Goal: Task Accomplishment & Management: Use online tool/utility

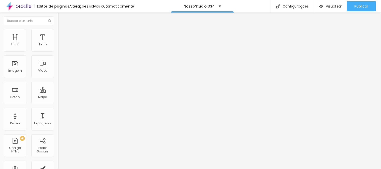
type input "22"
drag, startPoint x: 32, startPoint y: 49, endPoint x: 30, endPoint y: 49, distance: 2.6
type input "22"
click at [58, 92] on input "range" at bounding box center [74, 94] width 32 height 4
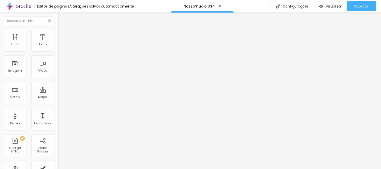
type input "23"
type input "22"
drag, startPoint x: 34, startPoint y: 50, endPoint x: 29, endPoint y: 49, distance: 4.6
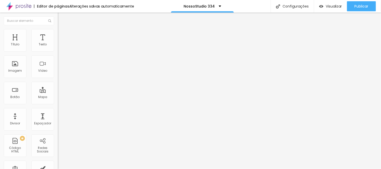
type input "22"
click at [58, 92] on input "range" at bounding box center [74, 94] width 32 height 4
type input "24"
type input "23"
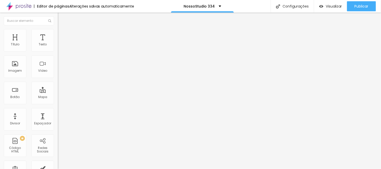
type input "23"
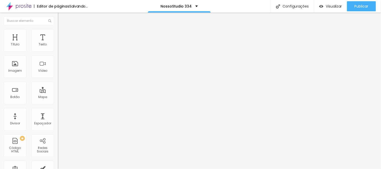
type input "22"
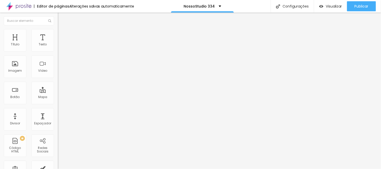
drag, startPoint x: 34, startPoint y: 48, endPoint x: 30, endPoint y: 48, distance: 4.0
type input "22"
click at [58, 92] on input "range" at bounding box center [74, 94] width 32 height 4
type input "24"
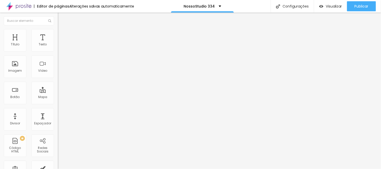
type input "23"
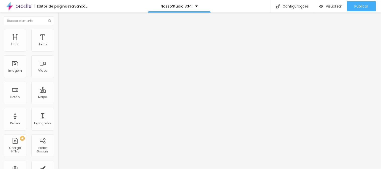
type input "22"
drag, startPoint x: 33, startPoint y: 48, endPoint x: 30, endPoint y: 48, distance: 3.3
type input "22"
click at [58, 92] on input "range" at bounding box center [74, 94] width 32 height 4
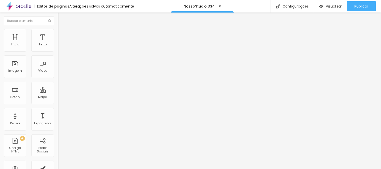
click at [58, 31] on img at bounding box center [60, 31] width 5 height 5
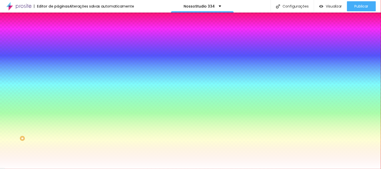
click at [58, 48] on div at bounding box center [87, 48] width 58 height 0
click at [9, 59] on div at bounding box center [190, 84] width 381 height 169
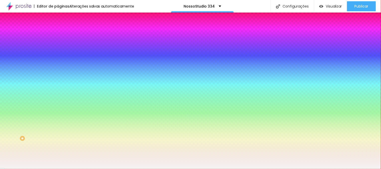
click at [8, 58] on div at bounding box center [190, 84] width 381 height 169
type input "#F5F4F4"
click at [2, 7] on div at bounding box center [1, 6] width 1 height 1
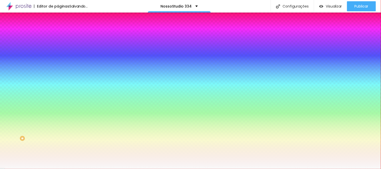
click at [58, 53] on div at bounding box center [87, 53] width 58 height 0
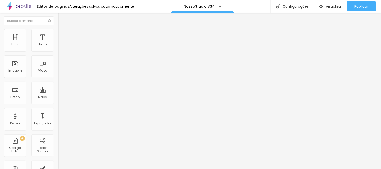
click at [58, 32] on img at bounding box center [60, 31] width 5 height 5
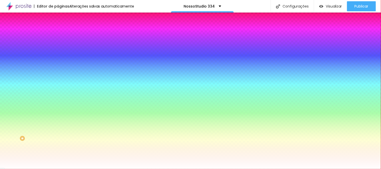
click at [58, 48] on div at bounding box center [87, 48] width 58 height 0
click at [4, 1] on div at bounding box center [3, 0] width 1 height 1
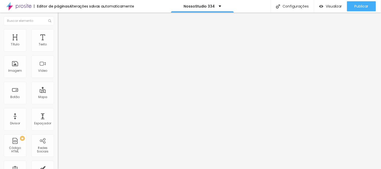
click at [58, 31] on img at bounding box center [60, 31] width 5 height 5
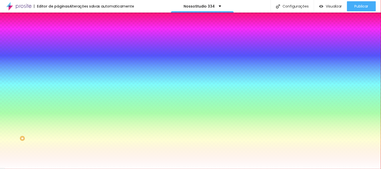
click at [58, 48] on div at bounding box center [87, 48] width 58 height 0
click at [30, 76] on div at bounding box center [190, 84] width 381 height 169
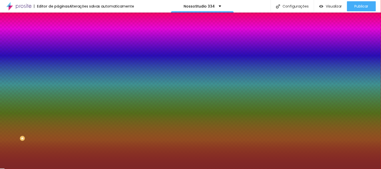
click at [28, 76] on div at bounding box center [190, 84] width 381 height 169
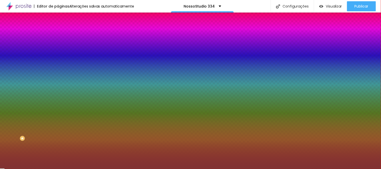
click at [24, 73] on div at bounding box center [190, 84] width 381 height 169
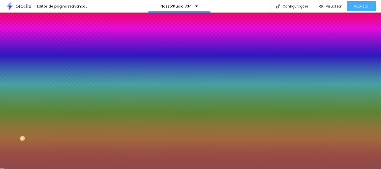
click at [20, 72] on div at bounding box center [190, 84] width 381 height 169
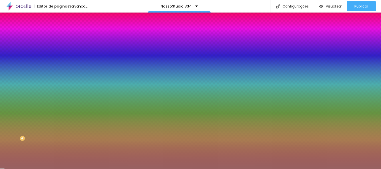
click at [18, 73] on div at bounding box center [190, 84] width 381 height 169
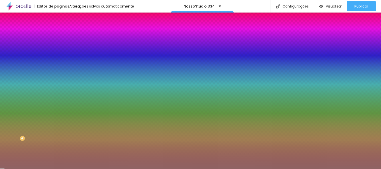
click at [16, 75] on div at bounding box center [190, 84] width 381 height 169
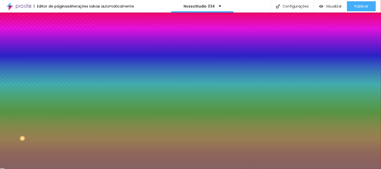
click at [8, 65] on div at bounding box center [190, 84] width 381 height 169
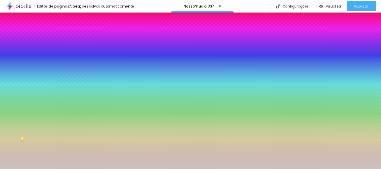
click at [10, 64] on div at bounding box center [190, 84] width 381 height 169
click at [18, 62] on div at bounding box center [190, 84] width 381 height 169
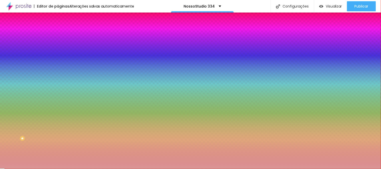
drag, startPoint x: 20, startPoint y: 65, endPoint x: 22, endPoint y: 67, distance: 2.9
click at [20, 65] on div at bounding box center [190, 84] width 381 height 169
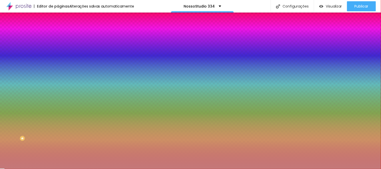
click at [22, 67] on div at bounding box center [190, 84] width 381 height 169
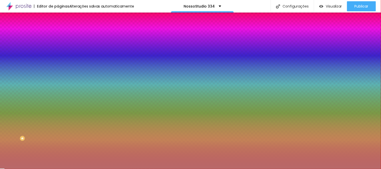
click at [28, 64] on div at bounding box center [190, 84] width 381 height 169
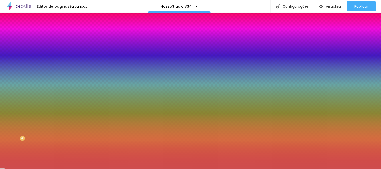
drag, startPoint x: 26, startPoint y: 62, endPoint x: 26, endPoint y: 65, distance: 3.5
click at [26, 62] on div at bounding box center [190, 84] width 381 height 169
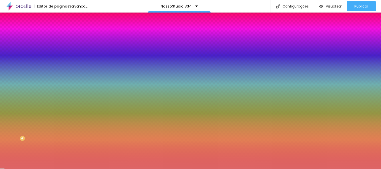
click at [26, 66] on div at bounding box center [190, 84] width 381 height 169
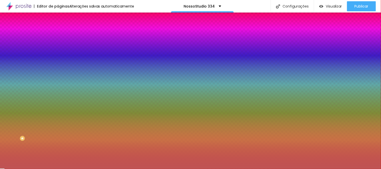
click at [21, 69] on div at bounding box center [190, 84] width 381 height 169
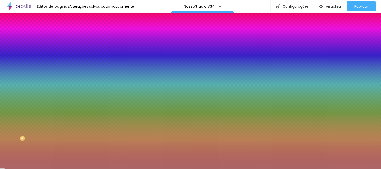
click at [17, 59] on div at bounding box center [190, 84] width 381 height 169
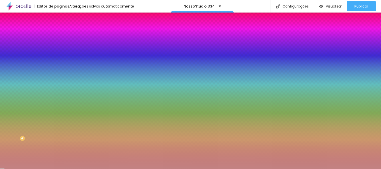
drag, startPoint x: 19, startPoint y: 66, endPoint x: 15, endPoint y: 66, distance: 3.3
click at [19, 66] on div at bounding box center [190, 84] width 381 height 169
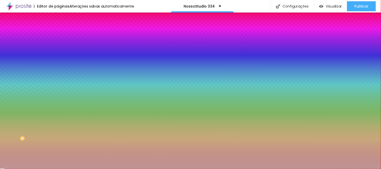
click at [15, 66] on div at bounding box center [190, 84] width 381 height 169
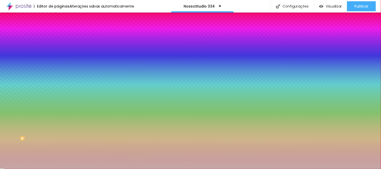
click at [13, 65] on div at bounding box center [190, 84] width 381 height 169
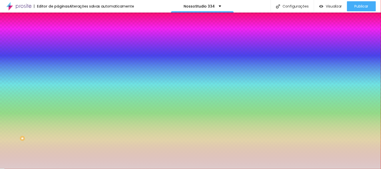
click at [11, 62] on div at bounding box center [190, 84] width 381 height 169
click at [12, 60] on div at bounding box center [190, 84] width 381 height 169
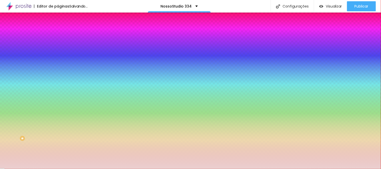
click at [14, 57] on div at bounding box center [190, 84] width 381 height 169
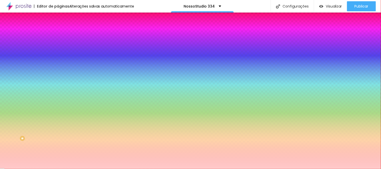
click at [79, 1] on div at bounding box center [79, 0] width 1 height 1
click at [13, 60] on div at bounding box center [190, 84] width 381 height 169
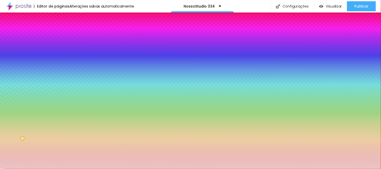
click at [58, 59] on div "Sombra DESATIVADO Voltar ao padrão" at bounding box center [87, 61] width 58 height 17
click at [58, 64] on div "Sombra DESATIVADO Voltar ao padrão" at bounding box center [87, 61] width 58 height 17
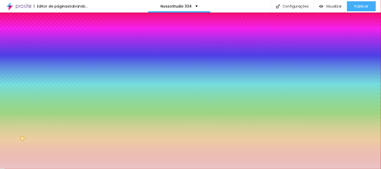
click at [58, 48] on button "Voltar ao padrão" at bounding box center [75, 45] width 34 height 6
click at [58, 48] on div at bounding box center [87, 48] width 58 height 0
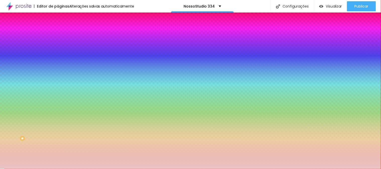
click at [58, 48] on div at bounding box center [87, 48] width 58 height 0
click at [26, 63] on div at bounding box center [190, 84] width 381 height 169
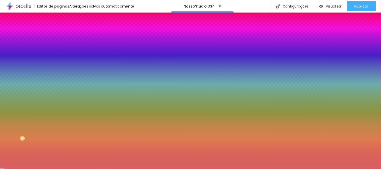
click at [18, 64] on div at bounding box center [190, 84] width 381 height 169
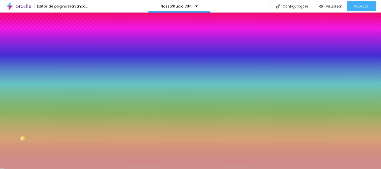
click at [14, 65] on div at bounding box center [190, 84] width 381 height 169
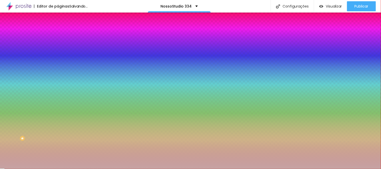
click at [9, 66] on div at bounding box center [190, 84] width 381 height 169
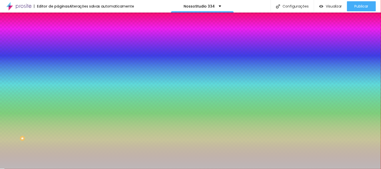
click at [9, 66] on div at bounding box center [190, 84] width 381 height 169
click at [58, 53] on div at bounding box center [87, 53] width 58 height 0
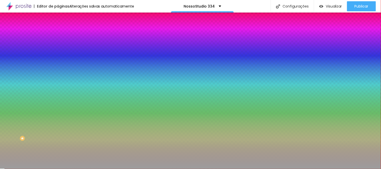
click at [58, 72] on div "Cor de fundo Voltar ao padrão #9D9D9D Sombra DESATIVADO Voltar ao padrão [PERSO…" at bounding box center [87, 61] width 58 height 45
click at [58, 48] on div at bounding box center [87, 48] width 58 height 0
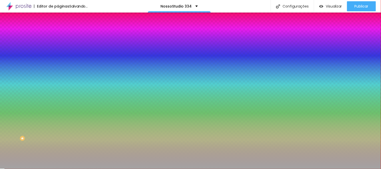
click at [18, 69] on div at bounding box center [190, 84] width 381 height 169
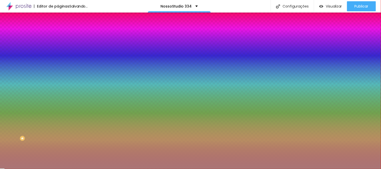
click at [15, 62] on div at bounding box center [190, 84] width 381 height 169
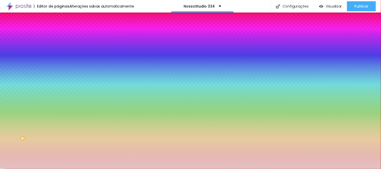
click at [13, 61] on div at bounding box center [190, 84] width 381 height 169
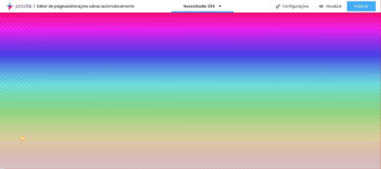
click at [11, 63] on div at bounding box center [190, 84] width 381 height 169
click at [58, 53] on div at bounding box center [87, 53] width 58 height 0
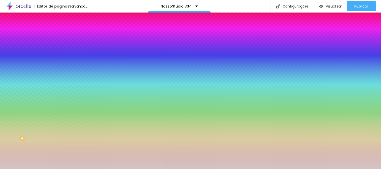
click at [58, 48] on div at bounding box center [87, 48] width 58 height 0
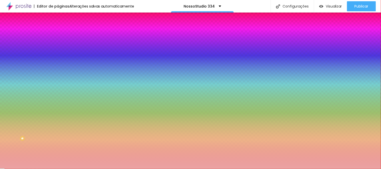
click at [18, 60] on div at bounding box center [190, 84] width 381 height 169
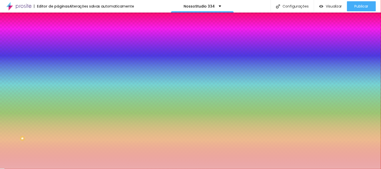
click at [17, 60] on div at bounding box center [190, 84] width 381 height 169
click at [14, 59] on div at bounding box center [190, 84] width 381 height 169
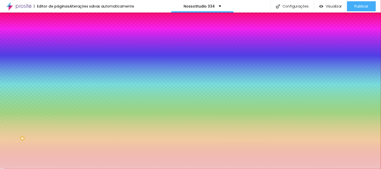
click at [14, 60] on div at bounding box center [190, 84] width 381 height 169
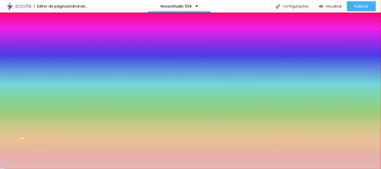
click at [14, 62] on div at bounding box center [190, 84] width 381 height 169
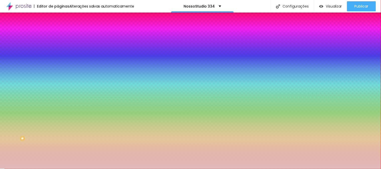
click at [64, 20] on div at bounding box center [64, 19] width 1 height 1
click at [12, 61] on div at bounding box center [190, 84] width 381 height 169
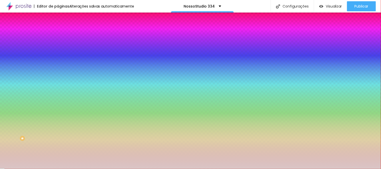
click at [11, 62] on div at bounding box center [190, 84] width 381 height 169
click at [31, 27] on div at bounding box center [31, 26] width 1 height 1
click at [15, 59] on div at bounding box center [190, 84] width 381 height 169
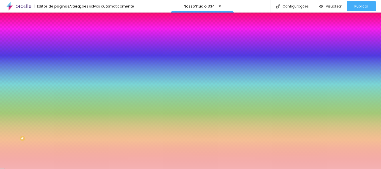
click at [17, 58] on div at bounding box center [190, 84] width 381 height 169
click at [19, 58] on div at bounding box center [190, 84] width 381 height 169
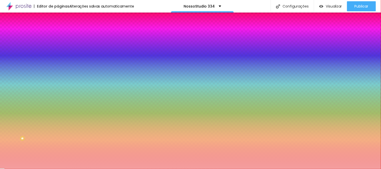
click at [22, 59] on div at bounding box center [190, 84] width 381 height 169
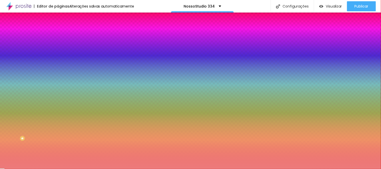
click at [24, 59] on div at bounding box center [190, 84] width 381 height 169
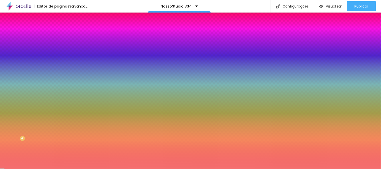
click at [26, 58] on div at bounding box center [190, 84] width 381 height 169
drag, startPoint x: 26, startPoint y: 58, endPoint x: 26, endPoint y: 63, distance: 5.0
click at [207, 8] on div at bounding box center [207, 7] width 1 height 1
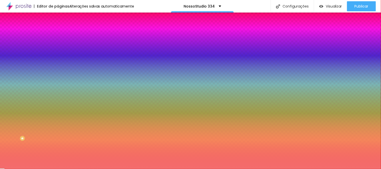
drag, startPoint x: 26, startPoint y: 64, endPoint x: 20, endPoint y: 68, distance: 7.4
click at [26, 65] on div at bounding box center [190, 84] width 381 height 169
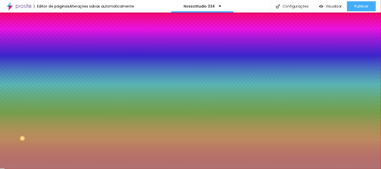
click at [20, 68] on div at bounding box center [190, 84] width 381 height 169
click at [18, 68] on div at bounding box center [190, 84] width 381 height 169
click at [17, 68] on div at bounding box center [190, 84] width 381 height 169
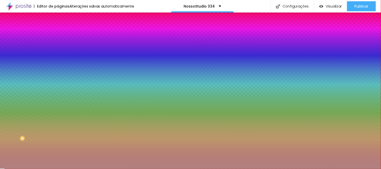
click at [16, 67] on div at bounding box center [190, 84] width 381 height 169
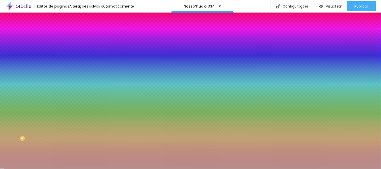
click at [14, 66] on div at bounding box center [190, 84] width 381 height 169
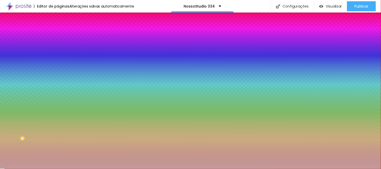
click at [77, 42] on div at bounding box center [77, 41] width 1 height 1
click at [13, 66] on div at bounding box center [190, 84] width 381 height 169
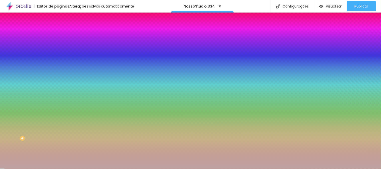
click at [58, 53] on div at bounding box center [87, 53] width 58 height 0
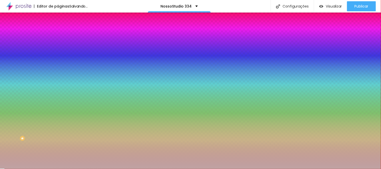
click at [58, 53] on div at bounding box center [87, 53] width 58 height 0
click at [58, 63] on div "Cor de fundo Voltar ao padrão #BFA3A3 Sombra DESATIVADO Voltar ao padrão [PERSO…" at bounding box center [87, 61] width 58 height 45
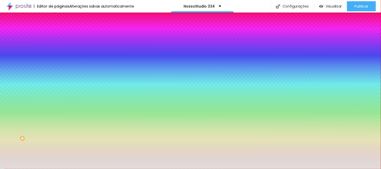
click at [58, 50] on input "#BFA3A3" at bounding box center [88, 50] width 60 height 5
click at [58, 48] on div at bounding box center [87, 48] width 58 height 0
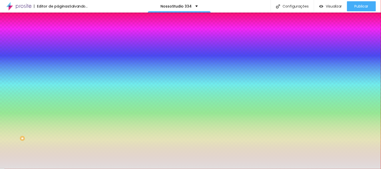
click at [17, 57] on div at bounding box center [190, 84] width 381 height 169
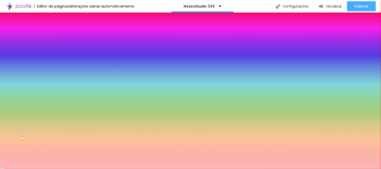
click at [10, 59] on div at bounding box center [190, 84] width 381 height 169
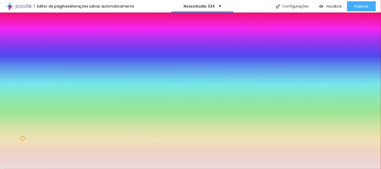
click at [58, 53] on div at bounding box center [87, 53] width 58 height 0
click at [58, 56] on div "Sombra" at bounding box center [87, 54] width 58 height 3
click at [58, 48] on div at bounding box center [87, 48] width 58 height 0
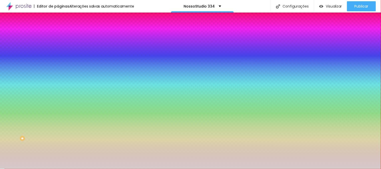
click at [9, 63] on div at bounding box center [190, 84] width 381 height 169
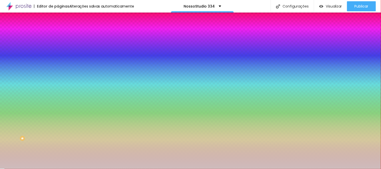
click at [11, 64] on div at bounding box center [190, 84] width 381 height 169
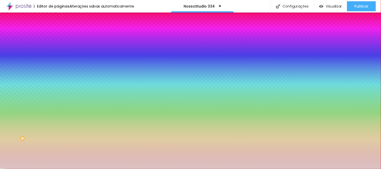
click at [12, 62] on div at bounding box center [190, 84] width 381 height 169
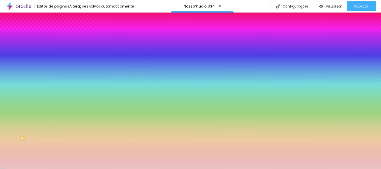
click at [14, 60] on div at bounding box center [190, 84] width 381 height 169
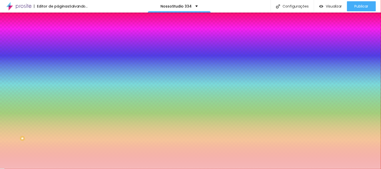
click at [16, 58] on div at bounding box center [190, 84] width 381 height 169
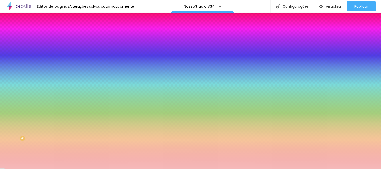
click at [18, 59] on div at bounding box center [190, 84] width 381 height 169
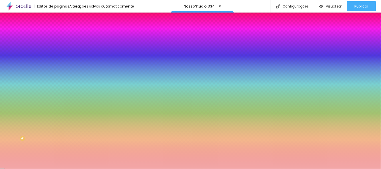
type input "#F2A8A8"
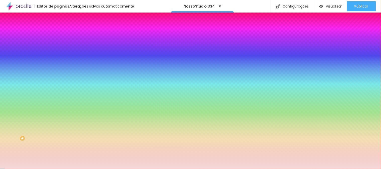
click at [12, 58] on div at bounding box center [190, 84] width 381 height 169
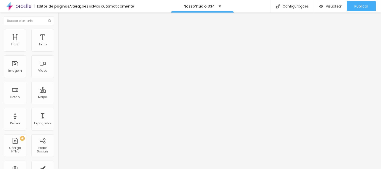
click at [58, 33] on li "Estilo" at bounding box center [87, 31] width 58 height 5
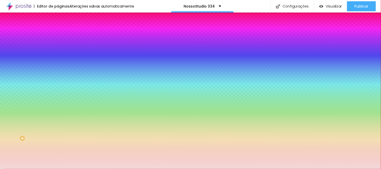
click at [58, 48] on div at bounding box center [87, 48] width 58 height 0
click at [11, 61] on div at bounding box center [190, 84] width 381 height 169
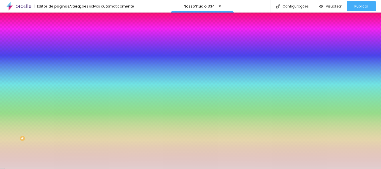
click at [8, 63] on div at bounding box center [190, 84] width 381 height 169
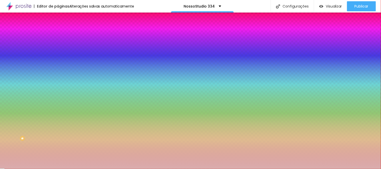
click at [15, 62] on div at bounding box center [190, 84] width 381 height 169
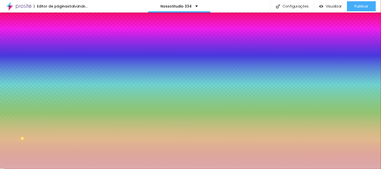
click at [14, 58] on div at bounding box center [190, 84] width 381 height 169
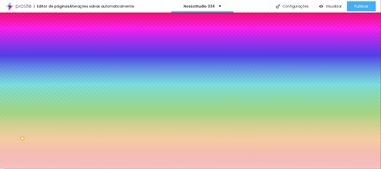
click at [17, 81] on div at bounding box center [190, 84] width 381 height 169
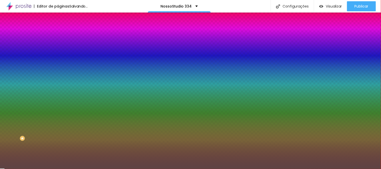
click at [12, 89] on div at bounding box center [190, 84] width 381 height 169
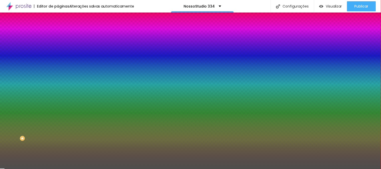
click at [8, 83] on div at bounding box center [190, 84] width 381 height 169
drag, startPoint x: 13, startPoint y: 70, endPoint x: 11, endPoint y: 66, distance: 4.7
click at [13, 69] on div at bounding box center [190, 84] width 381 height 169
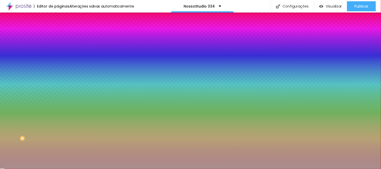
click at [9, 59] on div at bounding box center [190, 84] width 381 height 169
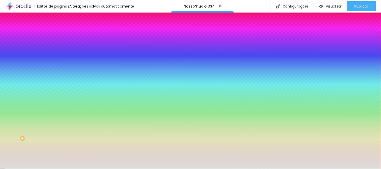
click at [8, 61] on div at bounding box center [190, 84] width 381 height 169
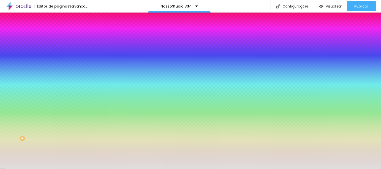
click at [11, 59] on div at bounding box center [190, 84] width 381 height 169
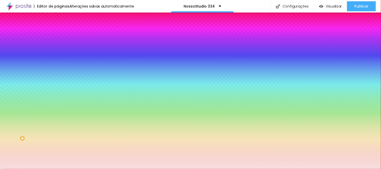
click at [36, 6] on div at bounding box center [36, 5] width 1 height 1
click at [41, 5] on div at bounding box center [41, 4] width 1 height 1
click at [32, 5] on div at bounding box center [32, 4] width 1 height 1
type input "#F9E4E4"
click at [32, 5] on div at bounding box center [32, 4] width 1 height 1
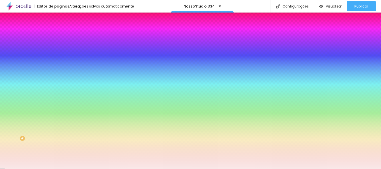
click at [26, 5] on div at bounding box center [26, 4] width 1 height 1
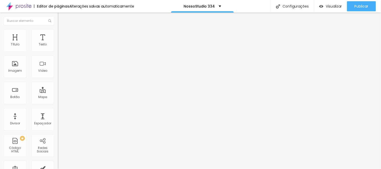
click at [58, 30] on li "Estilo" at bounding box center [87, 31] width 58 height 5
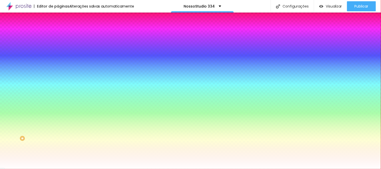
click at [58, 48] on div at bounding box center [87, 48] width 58 height 0
click at [1, 1] on div at bounding box center [0, 0] width 1 height 1
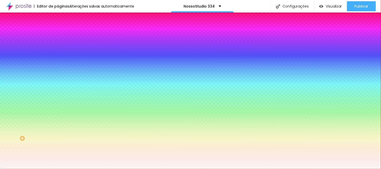
type input "#F9F5F5"
click at [4, 5] on div at bounding box center [3, 4] width 1 height 1
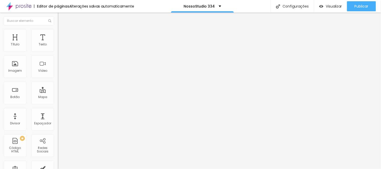
click at [62, 35] on span "Estilo" at bounding box center [66, 32] width 8 height 4
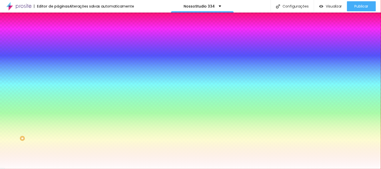
paste input "9E8E8"
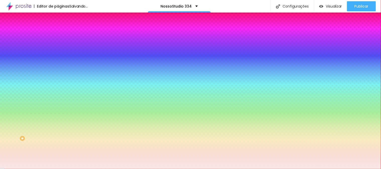
type input "#F9E8E8"
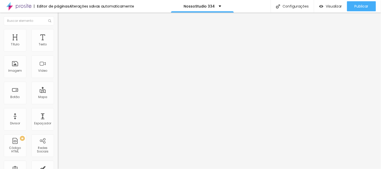
click at [58, 32] on img at bounding box center [60, 31] width 5 height 5
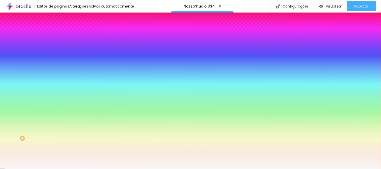
drag, startPoint x: 40, startPoint y: 50, endPoint x: 54, endPoint y: 51, distance: 14.3
click at [58, 51] on div "Cor de fundo Voltar ao padrão #F9F7F7 Sombra DESATIVADO Voltar ao padrão [PERSO…" at bounding box center [87, 61] width 58 height 45
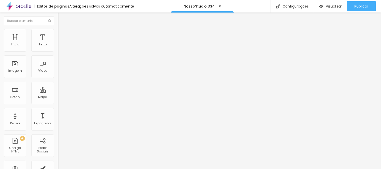
click at [58, 32] on ul "Conteúdo Estilo Avançado" at bounding box center [87, 31] width 58 height 15
click at [58, 33] on li "Estilo" at bounding box center [87, 31] width 58 height 5
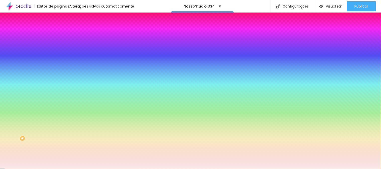
drag, startPoint x: 40, startPoint y: 51, endPoint x: 54, endPoint y: 50, distance: 13.6
click at [58, 50] on div "#F9E8E8" at bounding box center [87, 50] width 58 height 5
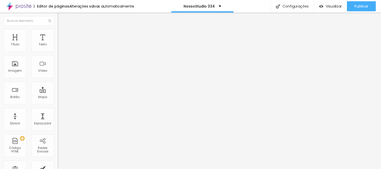
click at [62, 34] on span "Estilo" at bounding box center [66, 32] width 8 height 4
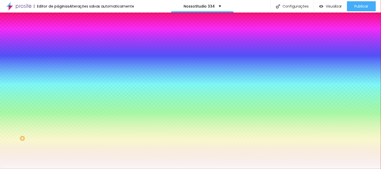
paste input "E8E8"
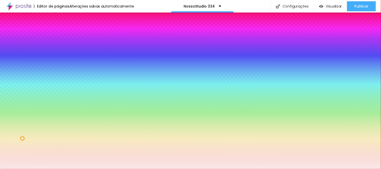
type input "#F9E8E8"
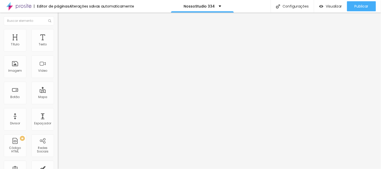
click at [58, 34] on li "Estilo" at bounding box center [87, 31] width 58 height 5
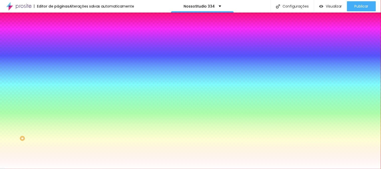
click at [58, 48] on div at bounding box center [87, 48] width 58 height 0
type input "#F9F5F5"
click at [7, 3] on div at bounding box center [6, 2] width 1 height 1
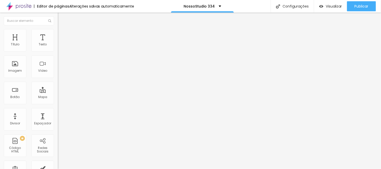
click at [58, 33] on li "Estilo" at bounding box center [87, 31] width 58 height 5
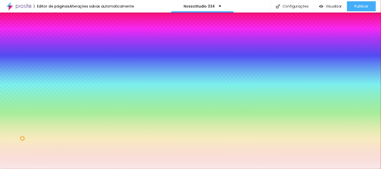
click at [58, 48] on div at bounding box center [87, 48] width 58 height 0
click at [9, 57] on div at bounding box center [190, 84] width 381 height 169
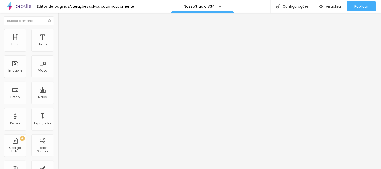
click at [62, 35] on span "Estilo" at bounding box center [66, 32] width 8 height 4
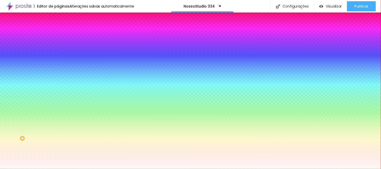
click at [58, 48] on div at bounding box center [87, 48] width 58 height 0
click at [8, 58] on div at bounding box center [190, 84] width 381 height 169
type input "#FFFDFD"
click at [58, 53] on div at bounding box center [87, 53] width 58 height 0
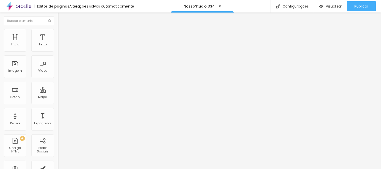
click at [58, 33] on li "Estilo" at bounding box center [87, 31] width 58 height 5
click at [58, 30] on img at bounding box center [60, 31] width 5 height 5
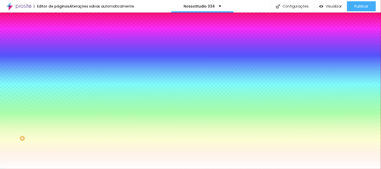
paste input "CF8F8"
type input "#FCF8F8"
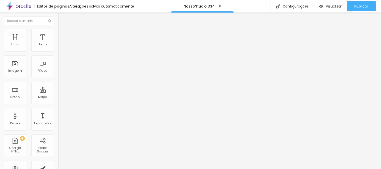
click at [58, 30] on ul "Conteúdo Estilo Avançado" at bounding box center [87, 31] width 58 height 15
click at [58, 32] on li "Estilo" at bounding box center [87, 31] width 58 height 5
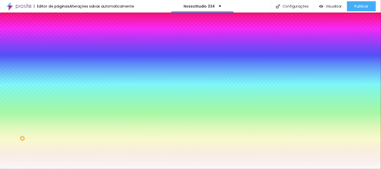
paste input "CF8F8"
type input "#FCF8F8"
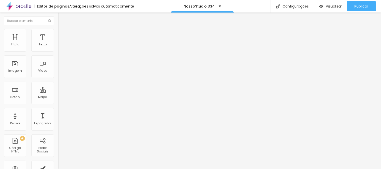
click at [58, 30] on li "Estilo" at bounding box center [87, 31] width 58 height 5
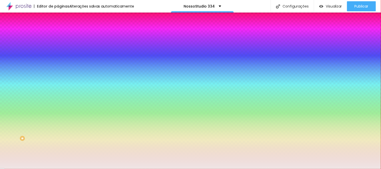
paste input "FCF8F8"
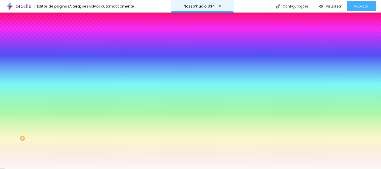
type input "#FCF8F8"
